Goal: Information Seeking & Learning: Learn about a topic

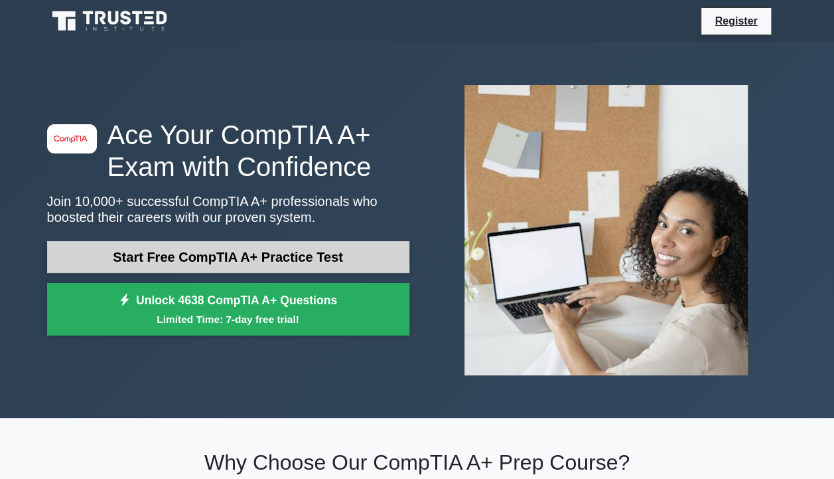
click at [337, 248] on link "Start Free CompTIA A+ Practice Test" at bounding box center [228, 257] width 362 height 32
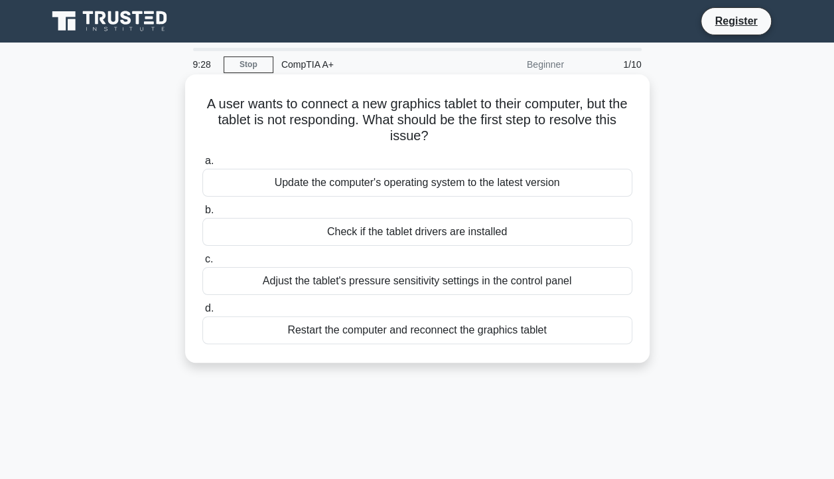
click at [392, 328] on div "Restart the computer and reconnect the graphics tablet" at bounding box center [417, 330] width 430 height 28
click at [202, 313] on input "d. Restart the computer and reconnect the graphics tablet" at bounding box center [202, 308] width 0 height 9
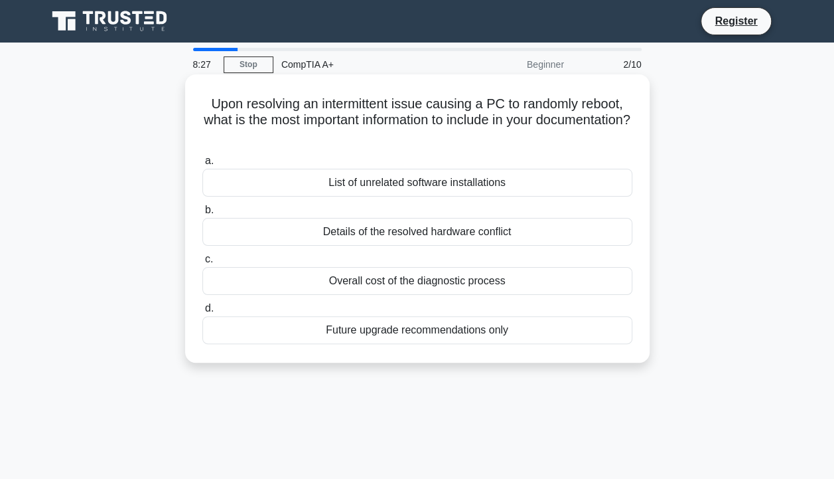
click at [450, 333] on div "Future upgrade recommendations only" at bounding box center [417, 330] width 430 height 28
click at [202, 313] on input "d. Future upgrade recommendations only" at bounding box center [202, 308] width 0 height 9
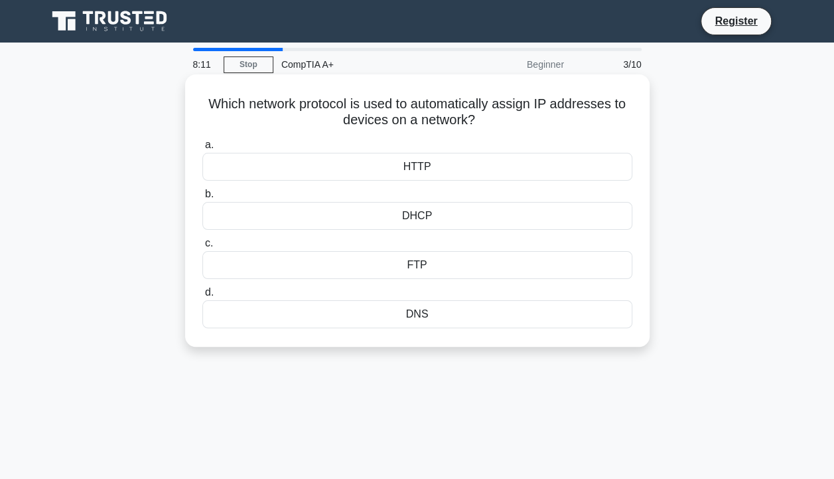
click at [493, 321] on div "DNS" at bounding box center [417, 314] width 430 height 28
click at [202, 297] on input "d. DNS" at bounding box center [202, 292] width 0 height 9
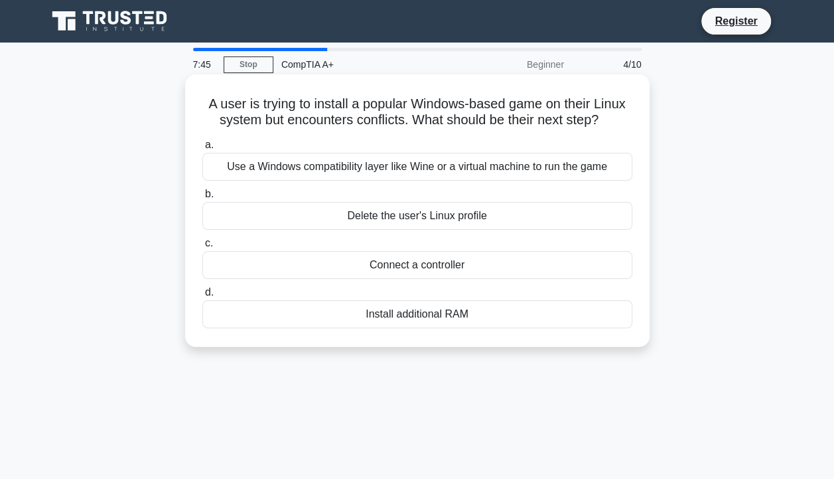
click at [548, 170] on div "Use a Windows compatibility layer like Wine or a virtual machine to run the game" at bounding box center [417, 167] width 430 height 28
click at [202, 149] on input "a. Use a Windows compatibility layer like Wine or a virtual machine to run the …" at bounding box center [202, 145] width 0 height 9
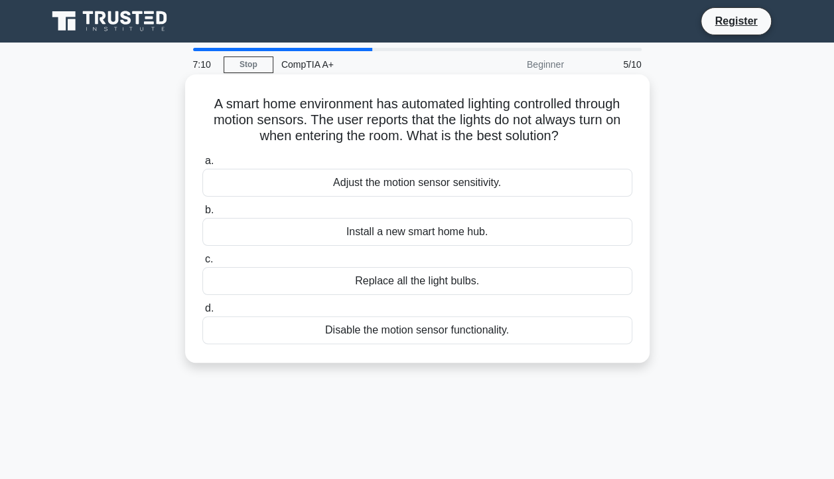
click at [543, 183] on div "Adjust the motion sensor sensitivity." at bounding box center [417, 183] width 430 height 28
click at [202, 165] on input "a. Adjust the motion sensor sensitivity." at bounding box center [202, 161] width 0 height 9
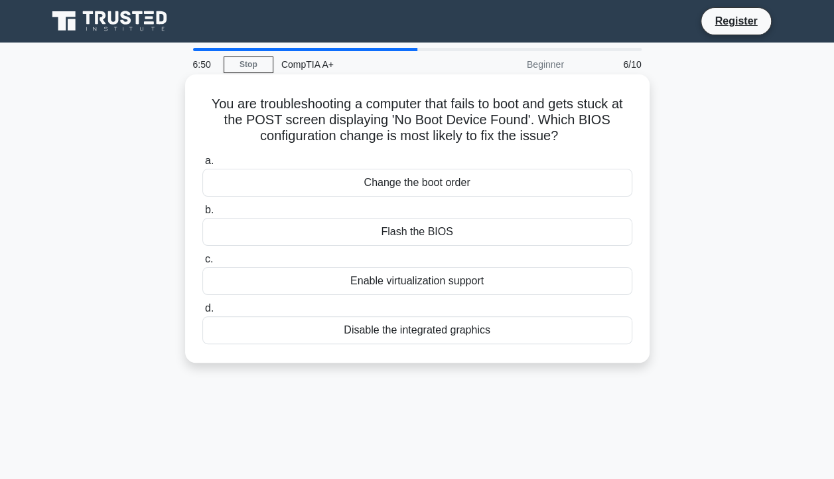
click at [500, 178] on div "Change the boot order" at bounding box center [417, 183] width 430 height 28
click at [202, 165] on input "a. Change the boot order" at bounding box center [202, 161] width 0 height 9
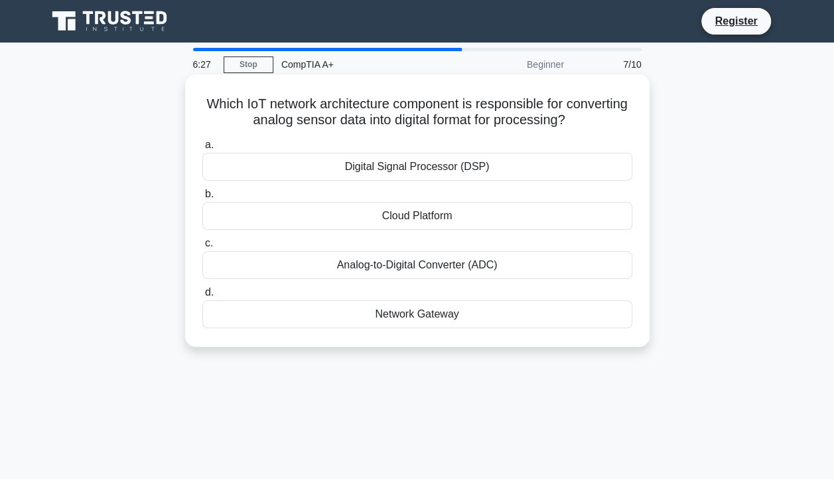
click at [560, 268] on div "Analog-to-Digital Converter (ADC)" at bounding box center [417, 265] width 430 height 28
click at [202, 248] on input "c. Analog-to-Digital Converter (ADC)" at bounding box center [202, 243] width 0 height 9
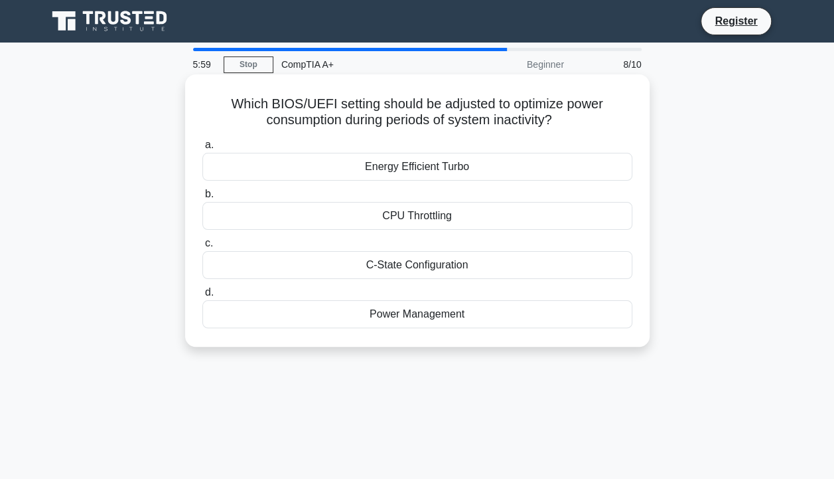
click at [446, 303] on div "Power Management" at bounding box center [417, 314] width 430 height 28
click at [202, 297] on input "d. Power Management" at bounding box center [202, 292] width 0 height 9
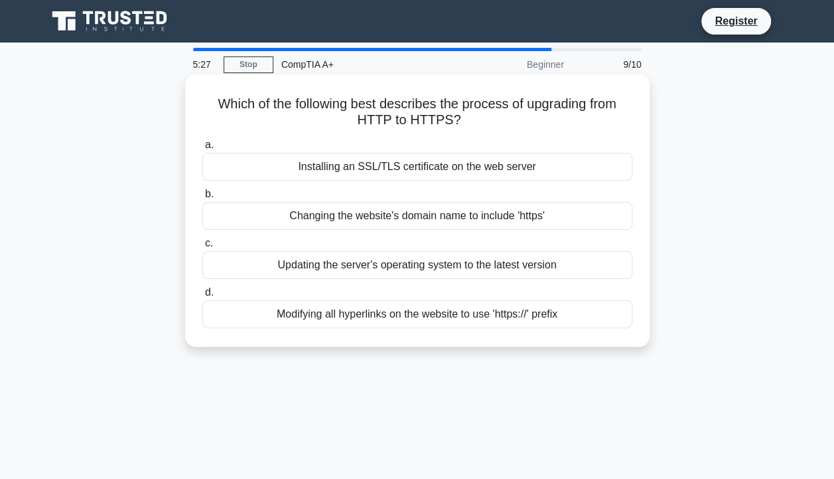
click at [518, 167] on div "Installing an SSL/TLS certificate on the web server" at bounding box center [417, 167] width 430 height 28
click at [202, 149] on input "a. Installing an SSL/TLS certificate on the web server" at bounding box center [202, 145] width 0 height 9
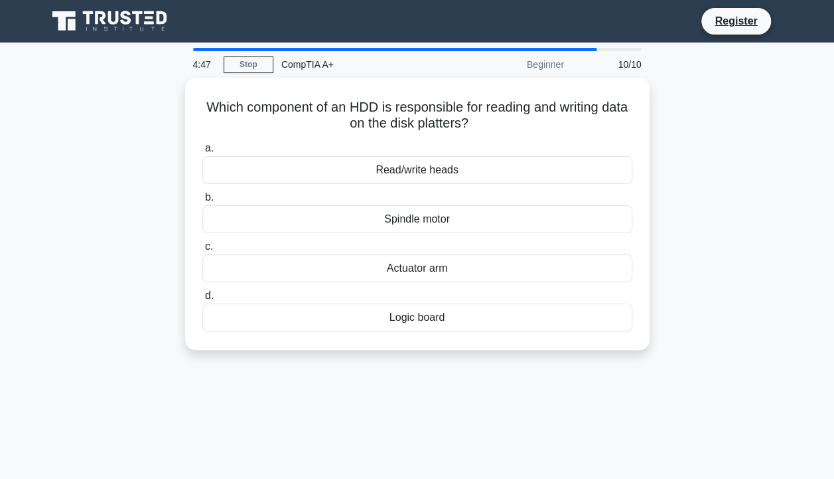
click at [518, 167] on div "Read/write heads" at bounding box center [417, 170] width 430 height 28
click at [202, 153] on input "a. Read/write heads" at bounding box center [202, 148] width 0 height 9
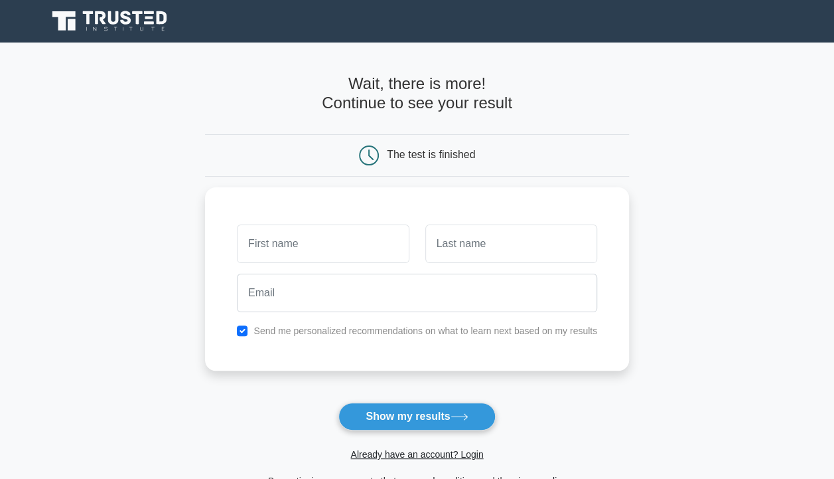
scroll to position [187, 0]
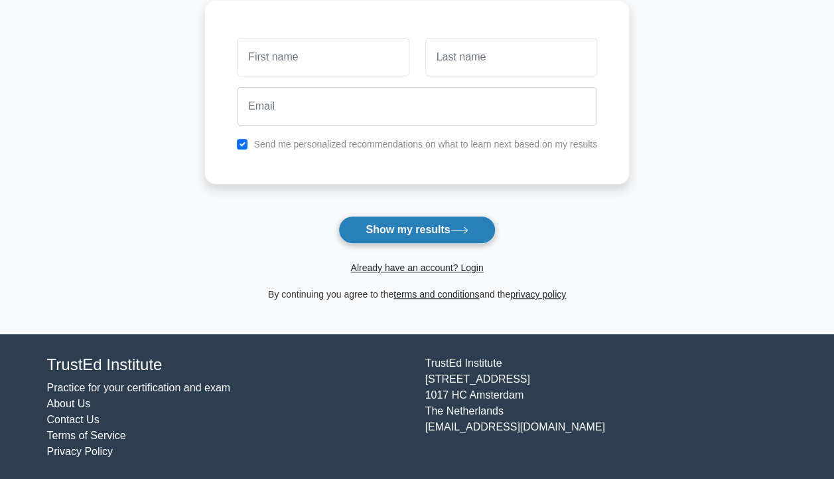
click at [441, 229] on button "Show my results" at bounding box center [416, 230] width 157 height 28
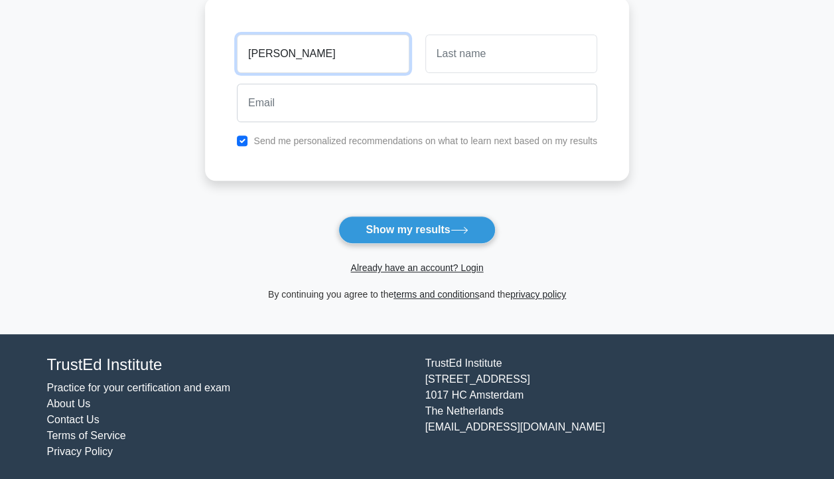
type input "luca"
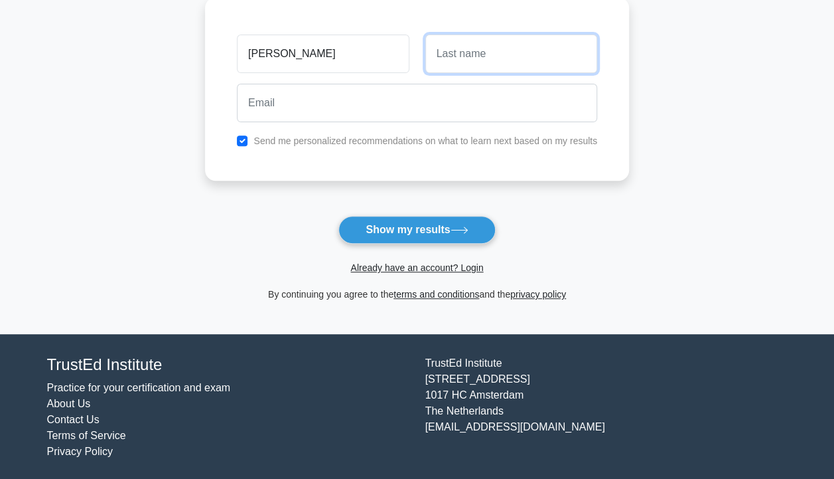
click at [426, 50] on input "text" at bounding box center [511, 54] width 172 height 38
type input "villa"
click at [366, 146] on div "Send me personalized recommendations on what to learn next based on my results" at bounding box center [417, 141] width 376 height 16
click at [369, 135] on label "Send me personalized recommendations on what to learn next based on my results" at bounding box center [426, 140] width 344 height 11
click at [250, 137] on div "Send me personalized recommendations on what to learn next based on my results" at bounding box center [417, 141] width 376 height 16
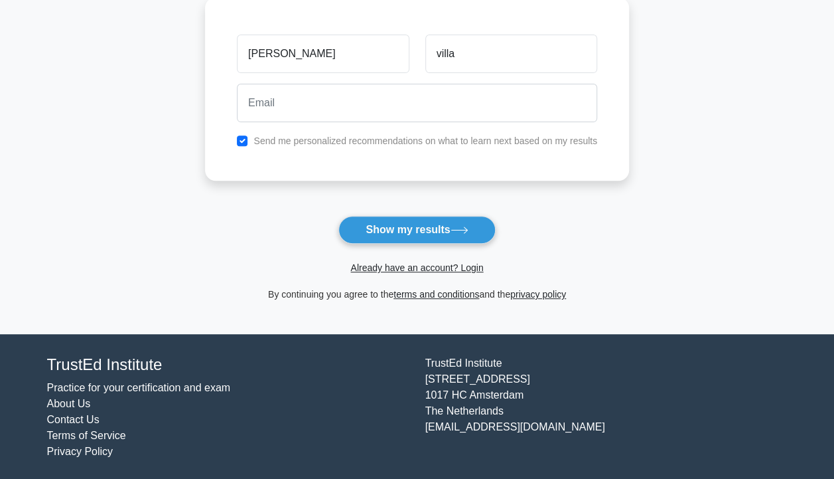
click at [248, 139] on div "Send me personalized recommendations on what to learn next based on my results" at bounding box center [417, 141] width 376 height 16
click at [246, 139] on input "checkbox" at bounding box center [242, 140] width 11 height 11
checkbox input "false"
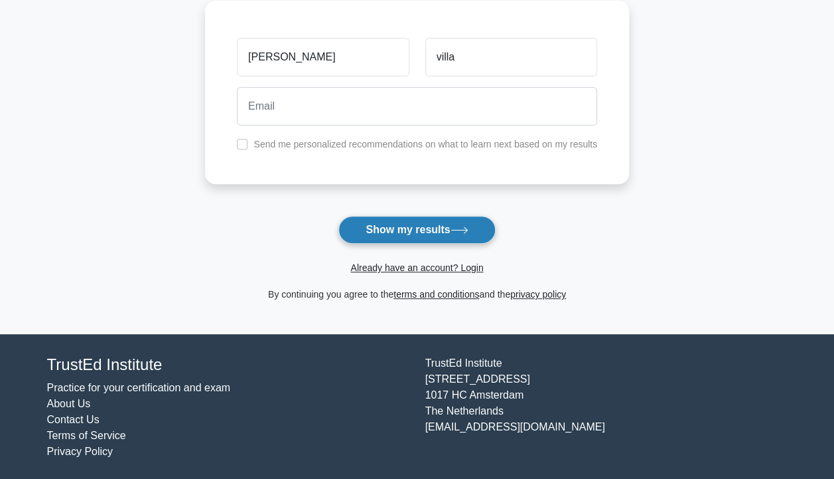
click at [404, 237] on button "Show my results" at bounding box center [416, 230] width 157 height 28
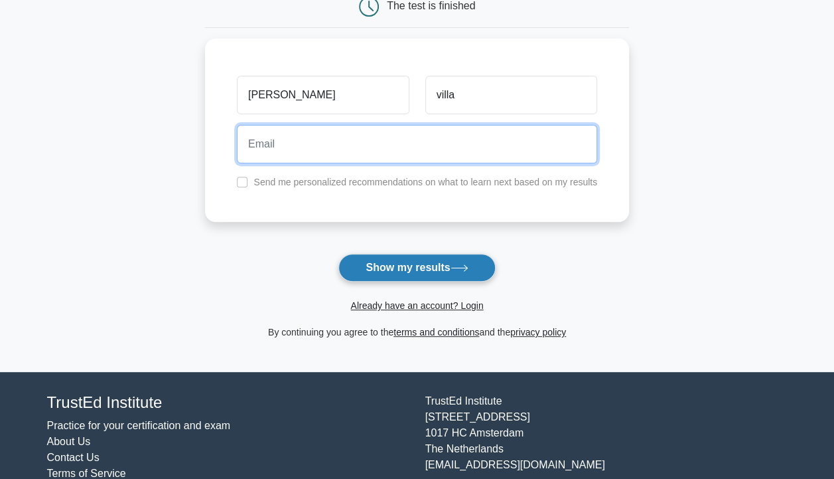
scroll to position [147, 0]
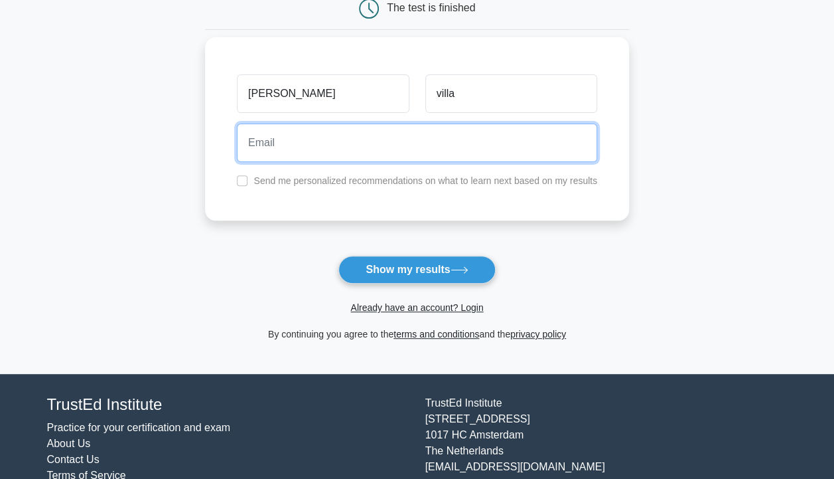
click at [385, 134] on input "email" at bounding box center [417, 142] width 360 height 38
type input "luca.villa03@gmail.com"
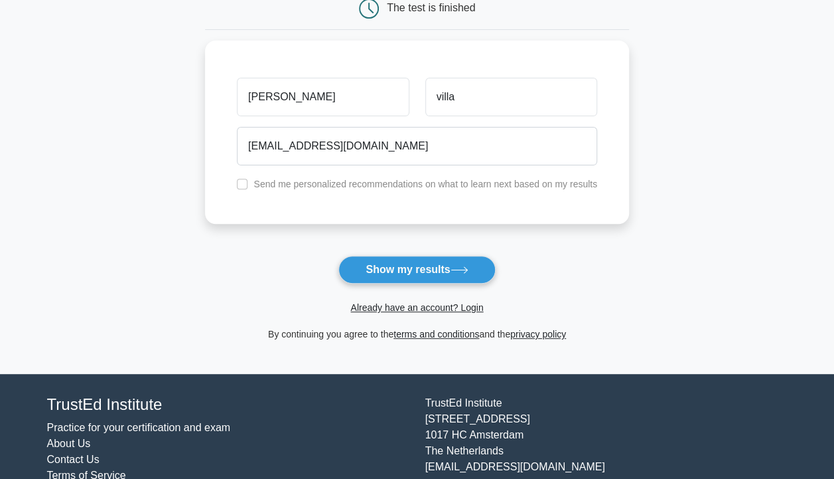
click at [408, 285] on div "Already have an account? Login" at bounding box center [417, 299] width 424 height 32
click at [407, 280] on button "Show my results" at bounding box center [416, 270] width 157 height 28
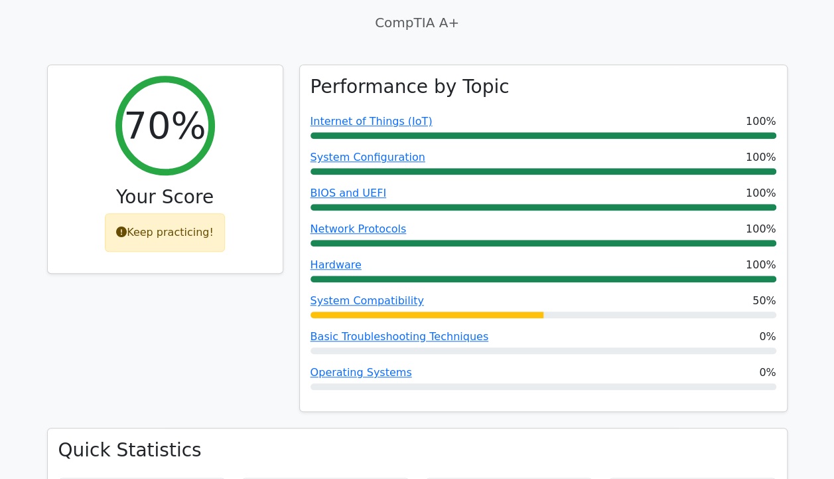
scroll to position [466, 0]
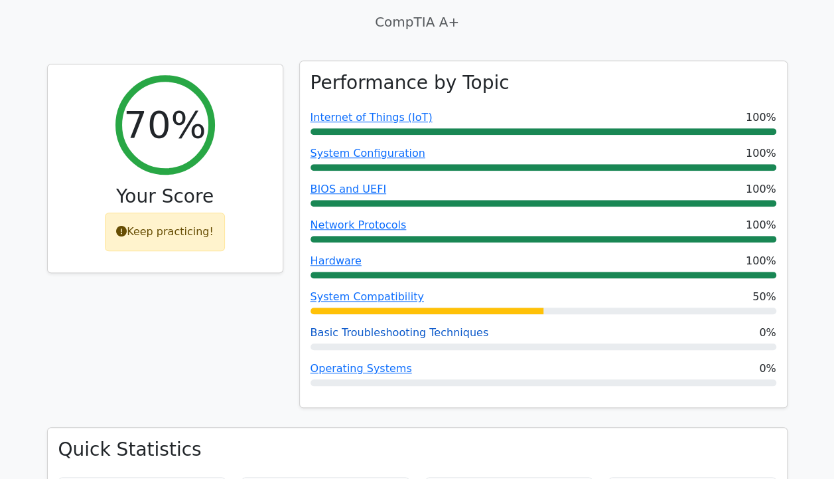
click at [413, 326] on link "Basic Troubleshooting Techniques" at bounding box center [400, 332] width 179 height 13
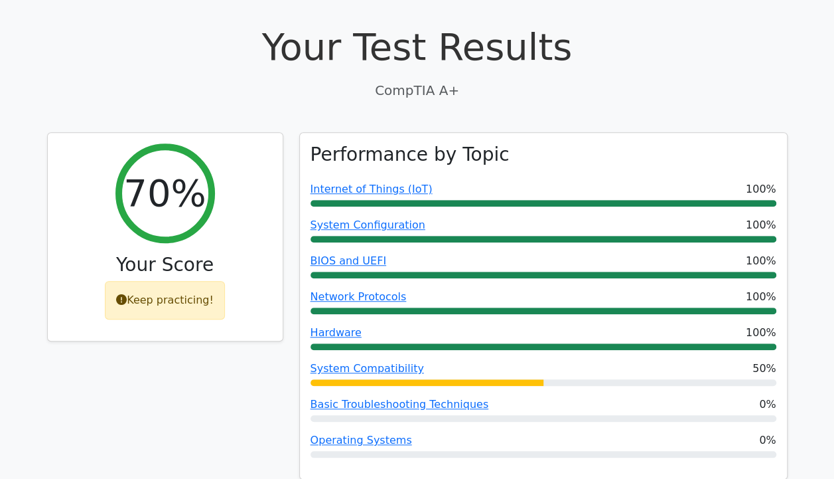
scroll to position [400, 0]
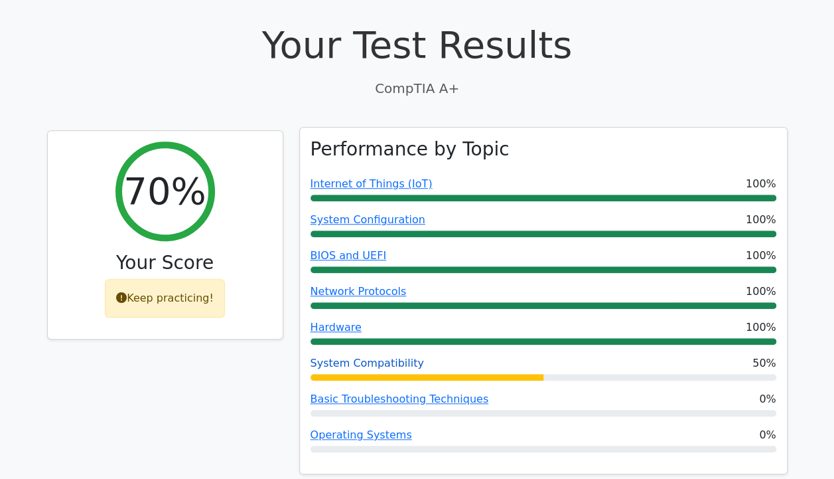
click at [372, 356] on link "System Compatibility" at bounding box center [367, 362] width 113 height 13
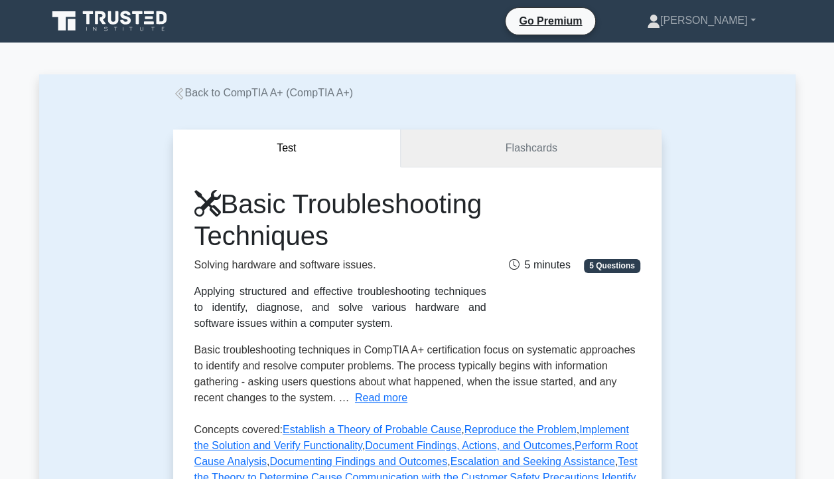
click at [485, 142] on link "Flashcards" at bounding box center [531, 148] width 260 height 38
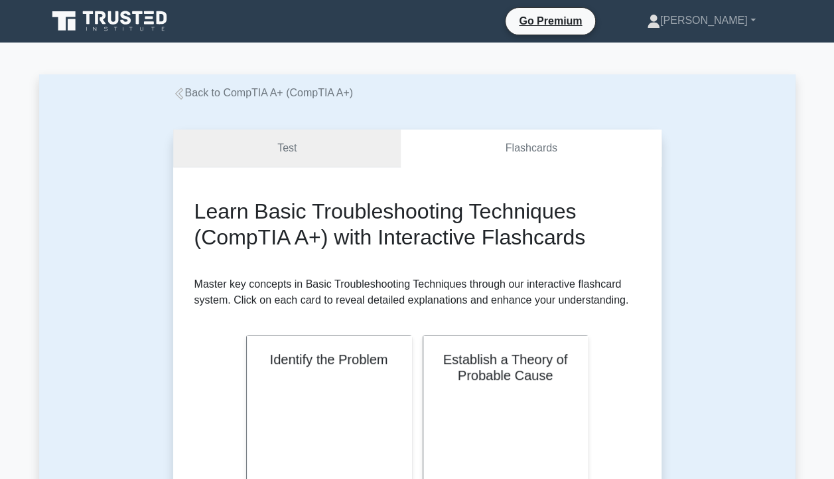
click at [338, 143] on link "Test" at bounding box center [287, 148] width 228 height 38
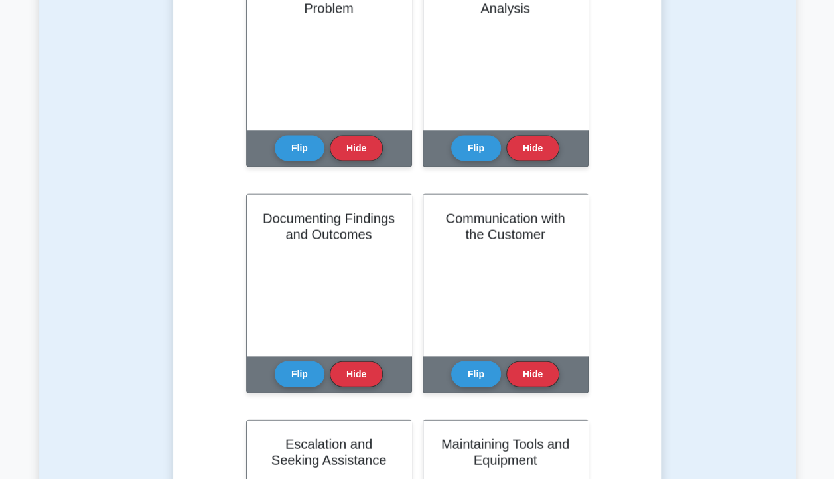
scroll to position [1273, 0]
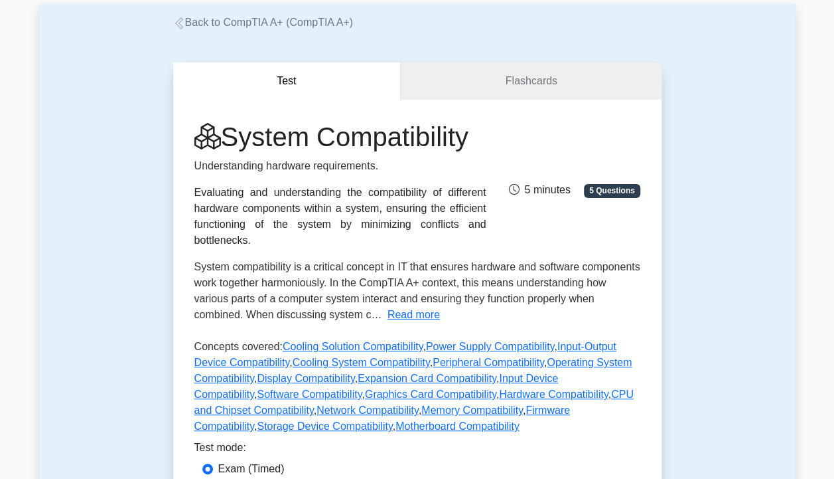
scroll to position [62, 0]
